Goal: Navigation & Orientation: Find specific page/section

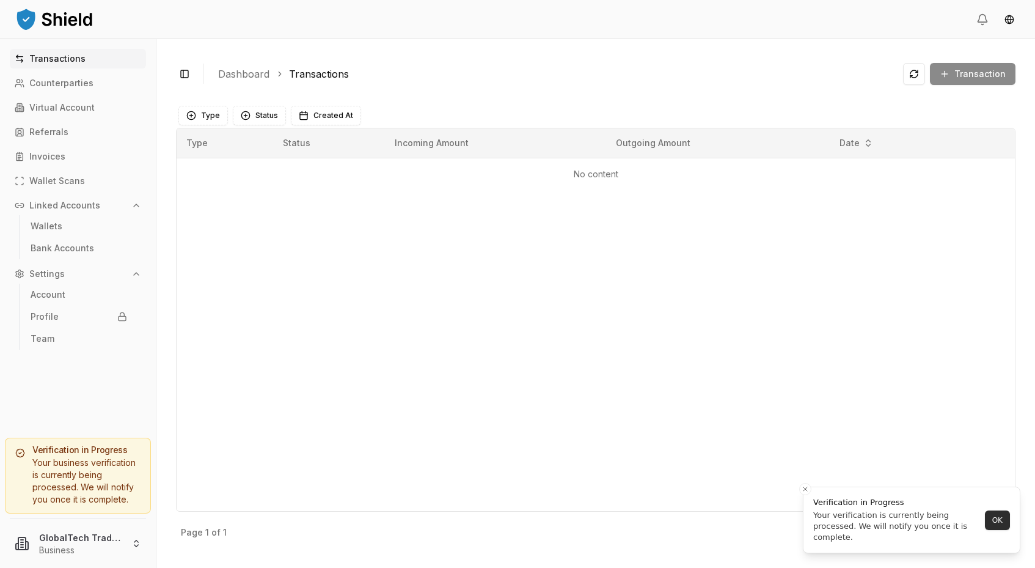
click at [1004, 522] on button "OK" at bounding box center [997, 520] width 25 height 20
click at [66, 233] on link "Wallets" at bounding box center [79, 226] width 106 height 20
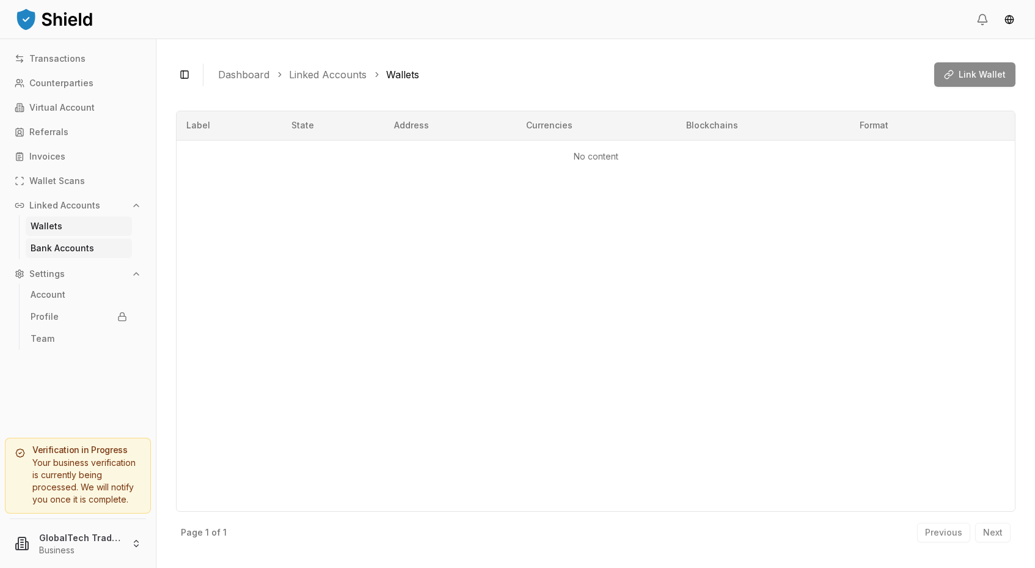
click at [46, 250] on p "Bank Accounts" at bounding box center [63, 248] width 64 height 9
click at [42, 290] on p "Account" at bounding box center [48, 294] width 35 height 9
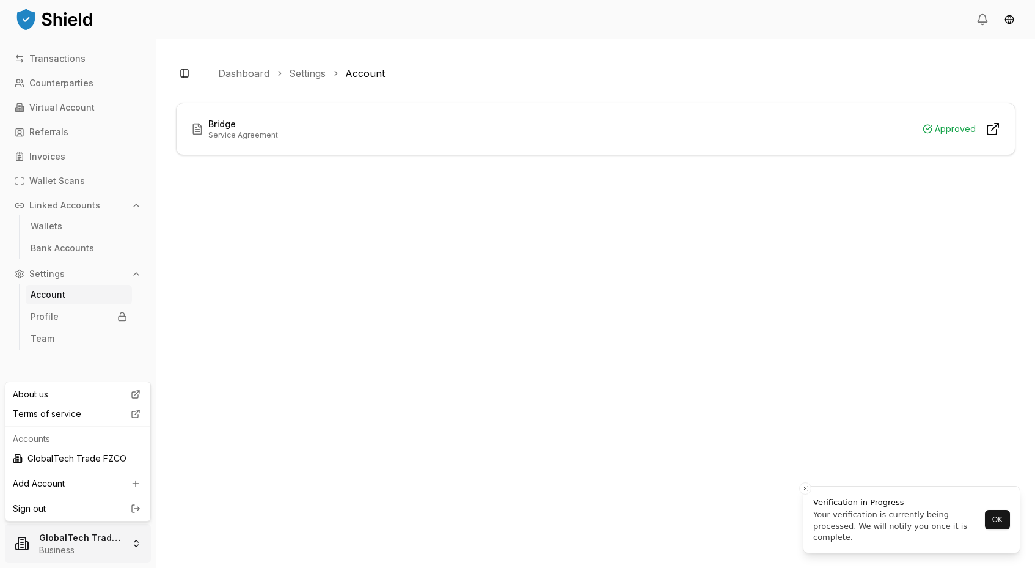
click at [77, 540] on html "Transactions Counterparties Virtual Account Referrals Invoices Wallet Scans Lin…" at bounding box center [517, 284] width 1035 height 568
click at [46, 164] on html "Transactions Counterparties Virtual Account Referrals Invoices Wallet Scans Lin…" at bounding box center [517, 284] width 1035 height 568
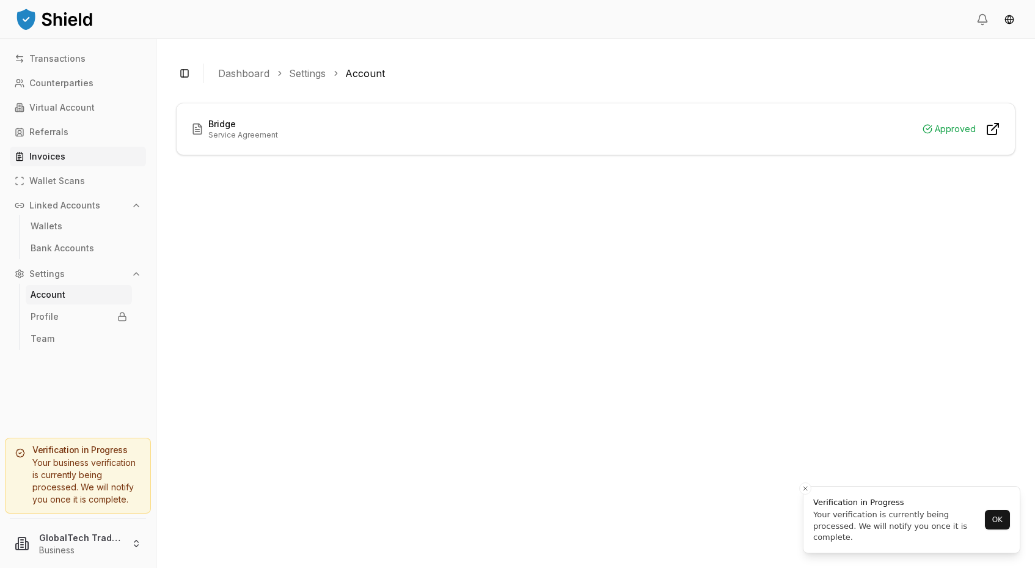
click at [46, 161] on p "Invoices" at bounding box center [47, 156] width 36 height 9
click at [57, 60] on p "Transactions" at bounding box center [57, 58] width 56 height 9
